Goal: Entertainment & Leisure: Consume media (video, audio)

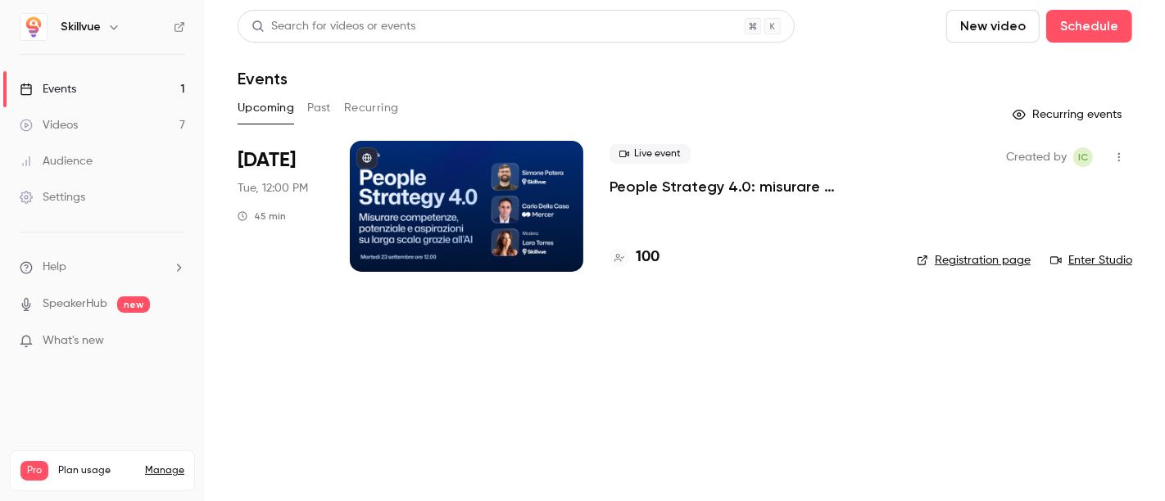
click at [510, 223] on div at bounding box center [467, 206] width 234 height 131
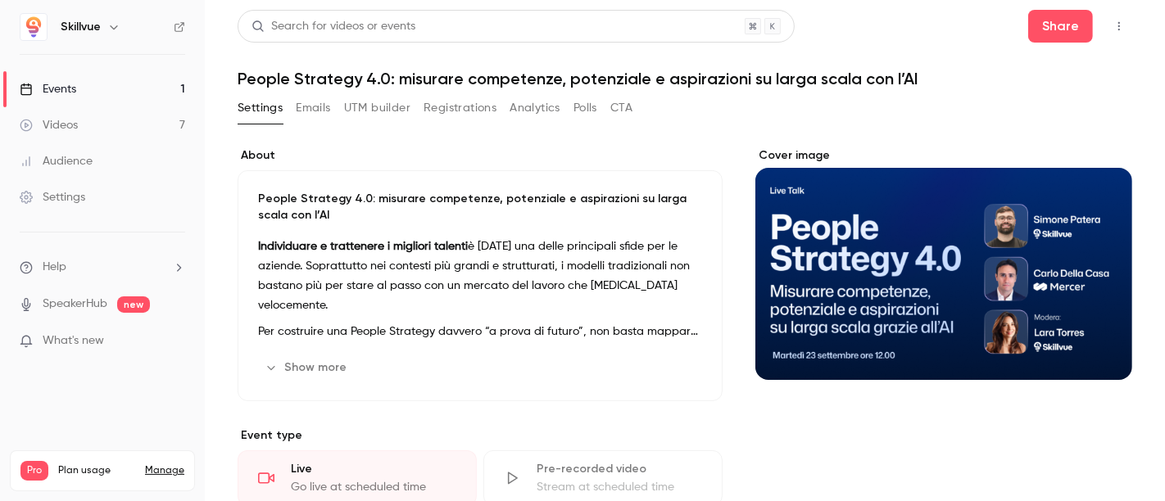
click at [70, 119] on div "Videos" at bounding box center [49, 125] width 58 height 16
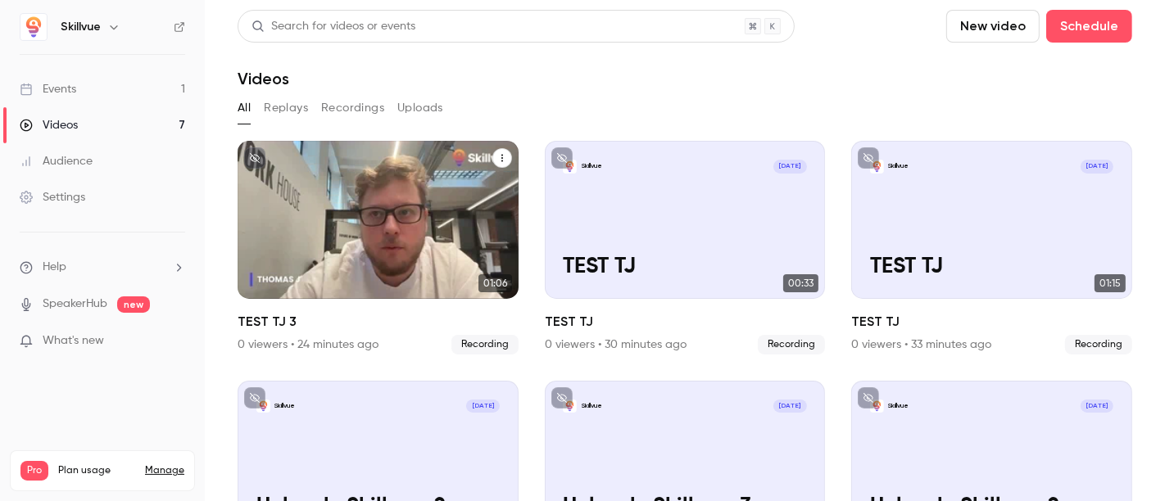
click at [410, 194] on div "Skillvue [DATE] TEST TJ 3" at bounding box center [378, 220] width 281 height 158
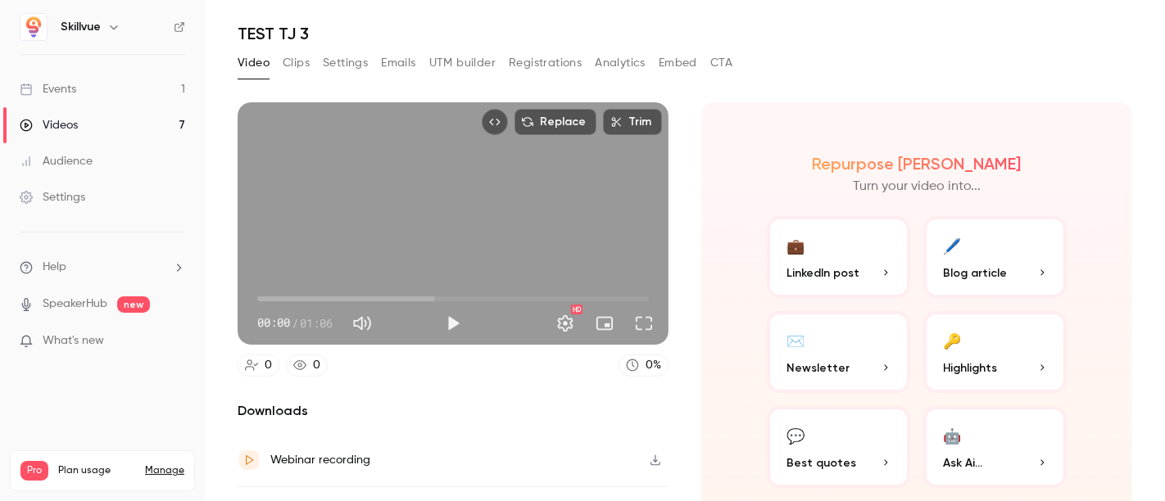
scroll to position [78, 0]
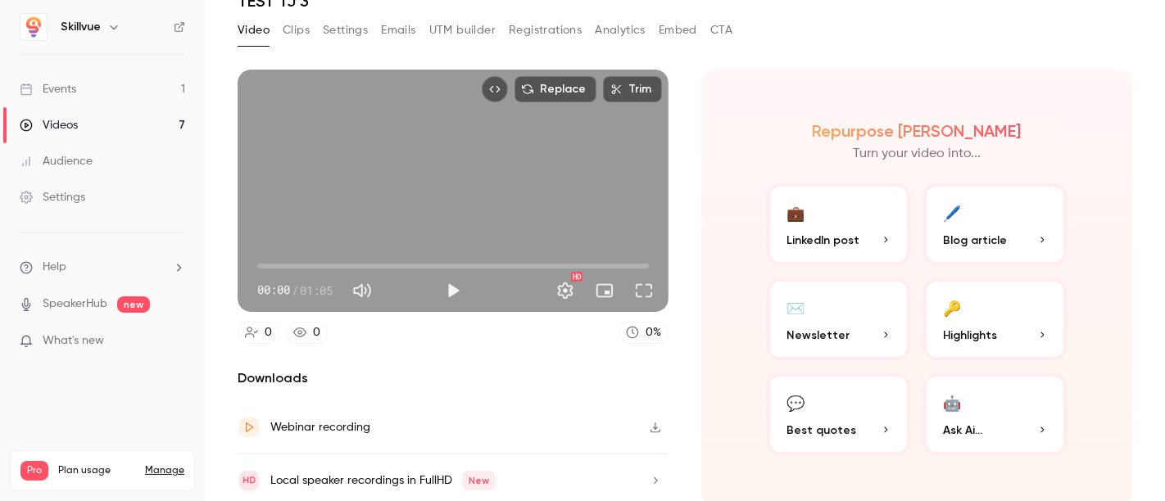
click at [488, 254] on span "00:00" at bounding box center [453, 266] width 392 height 26
drag, startPoint x: 561, startPoint y: 259, endPoint x: 615, endPoint y: 254, distance: 53.5
click at [562, 259] on span "00:51" at bounding box center [453, 266] width 392 height 26
type input "****"
click at [649, 422] on icon "button" at bounding box center [655, 427] width 13 height 11
